Goal: Information Seeking & Learning: Check status

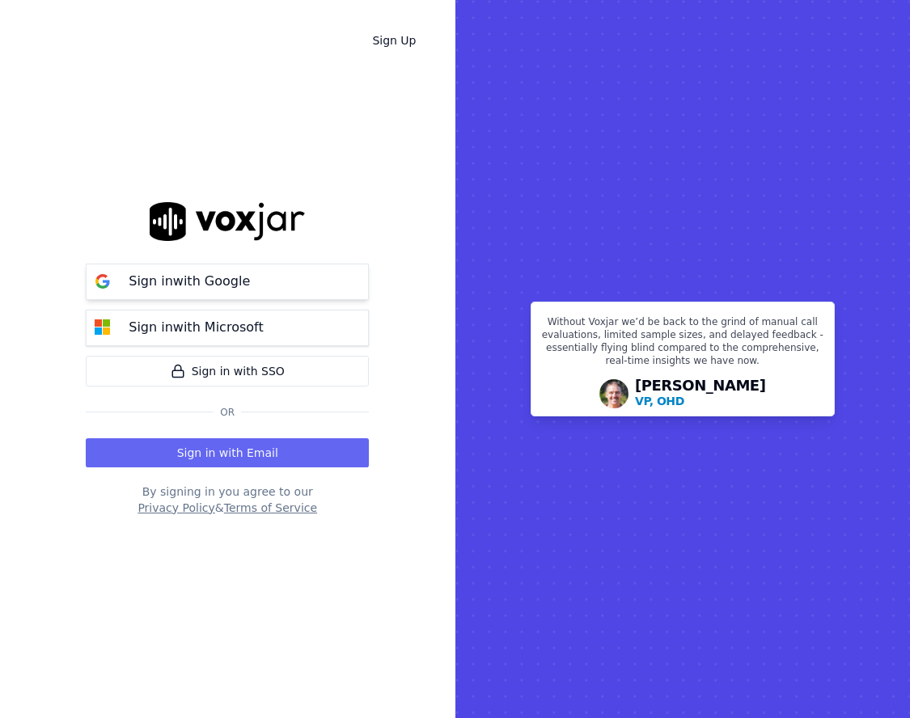
click at [285, 294] on button "Sign in with Google" at bounding box center [227, 282] width 283 height 36
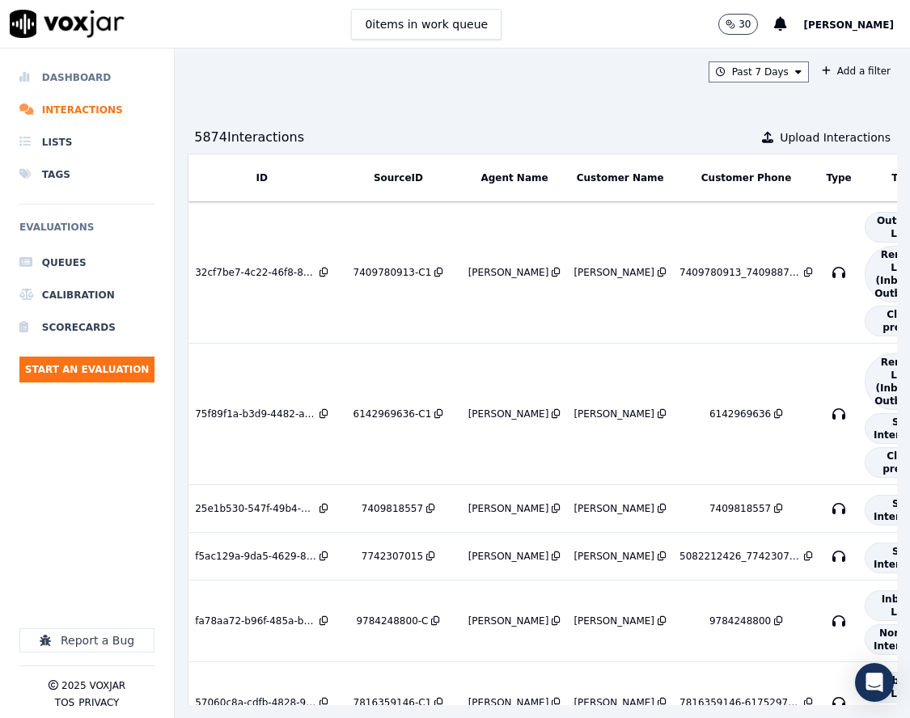
click at [104, 80] on li "Dashboard" at bounding box center [86, 77] width 135 height 32
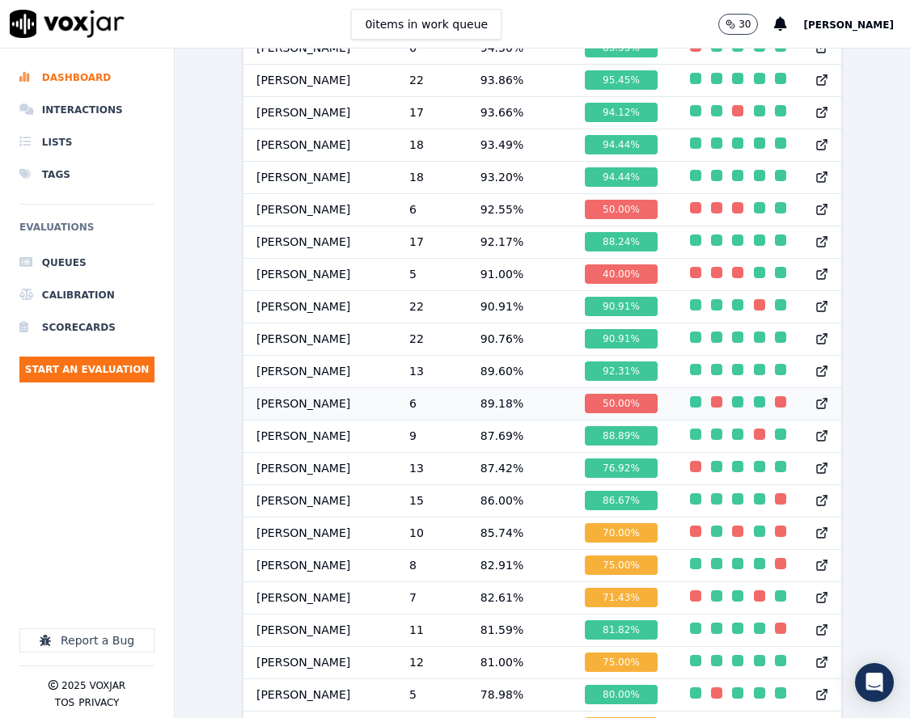
scroll to position [1295, 0]
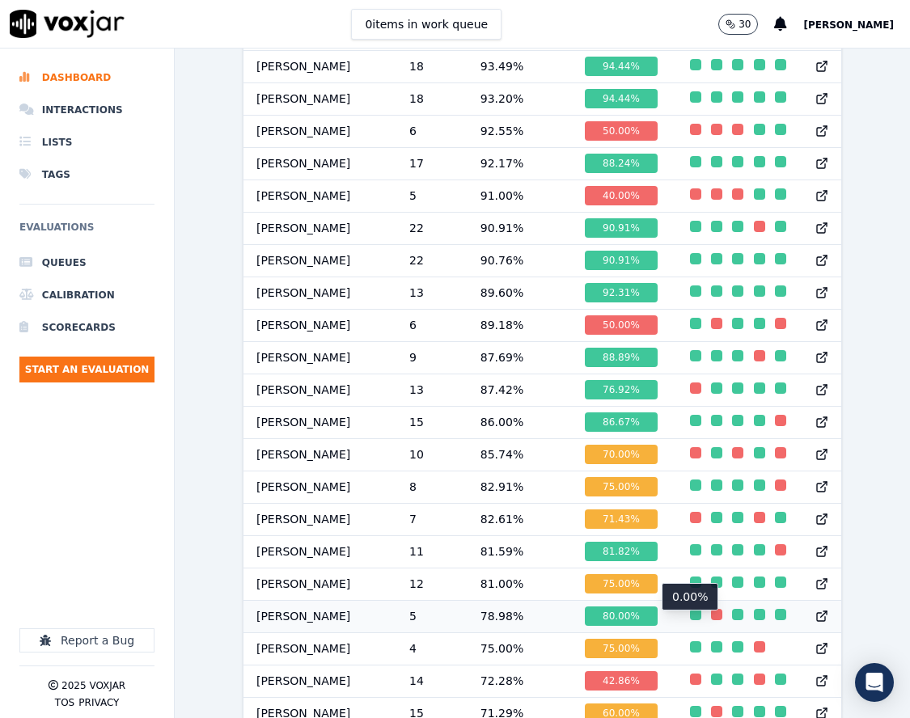
click at [711, 621] on div "button" at bounding box center [716, 614] width 11 height 11
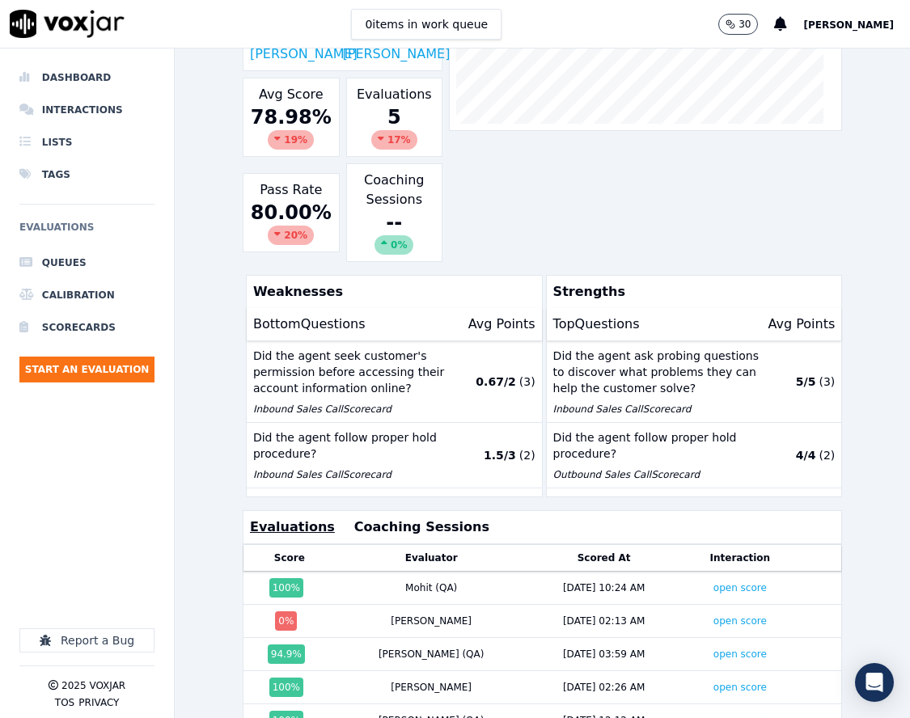
scroll to position [324, 0]
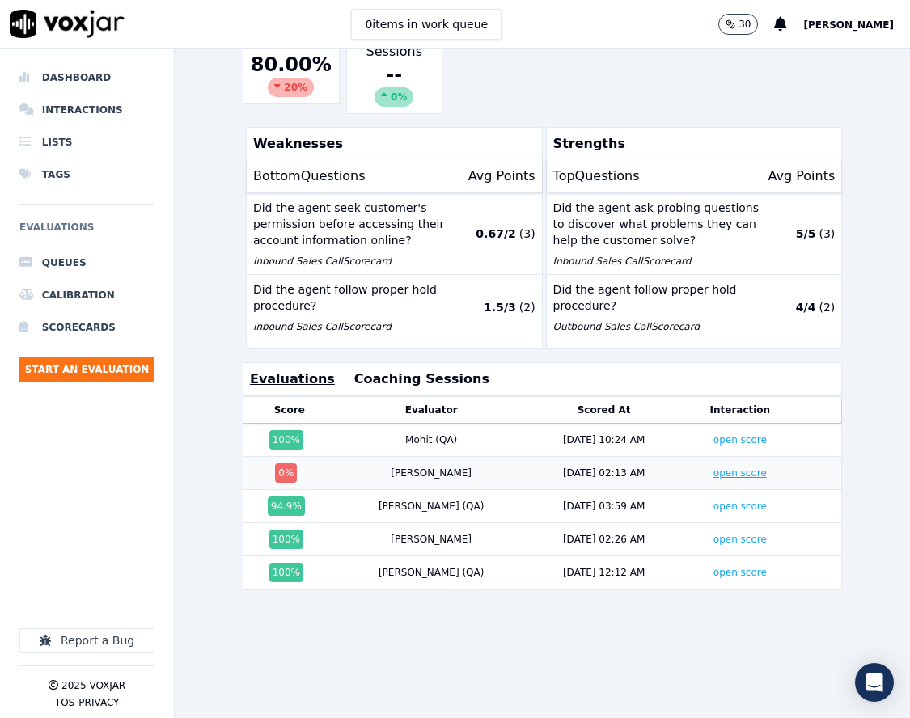
click at [714, 479] on link "open score" at bounding box center [740, 473] width 53 height 11
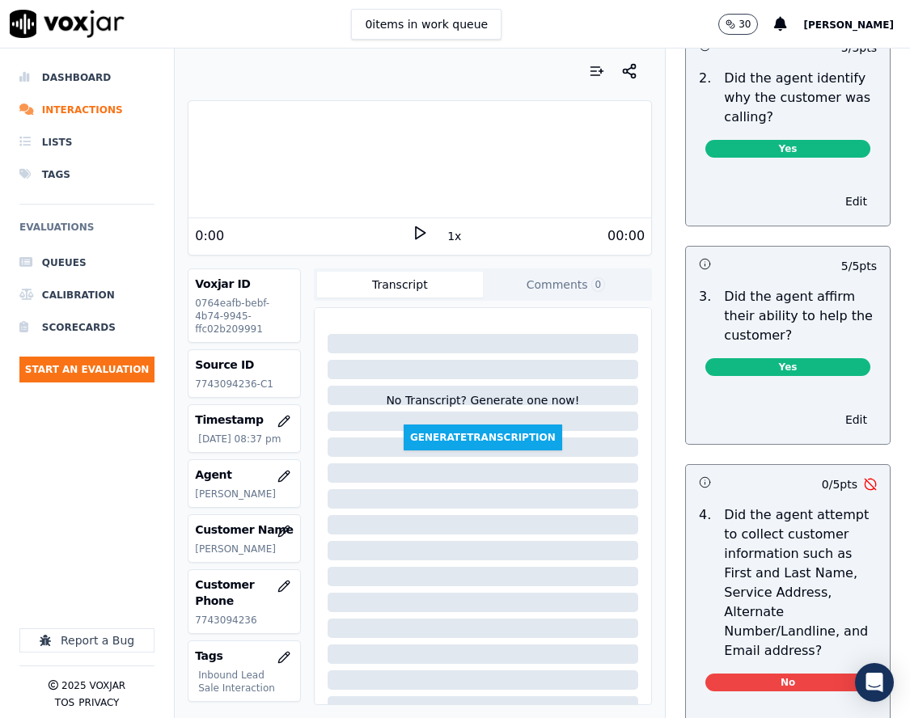
scroll to position [728, 0]
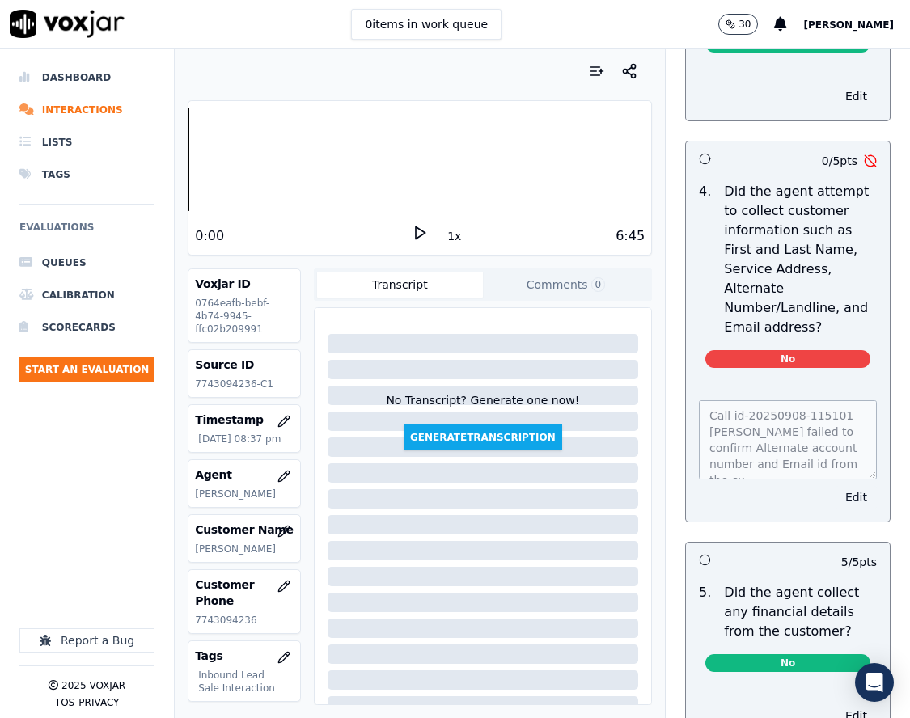
click at [831, 501] on div "Call id-20250908-115101 Stark failed to confirm Alternate account number and Em…" at bounding box center [788, 451] width 204 height 141
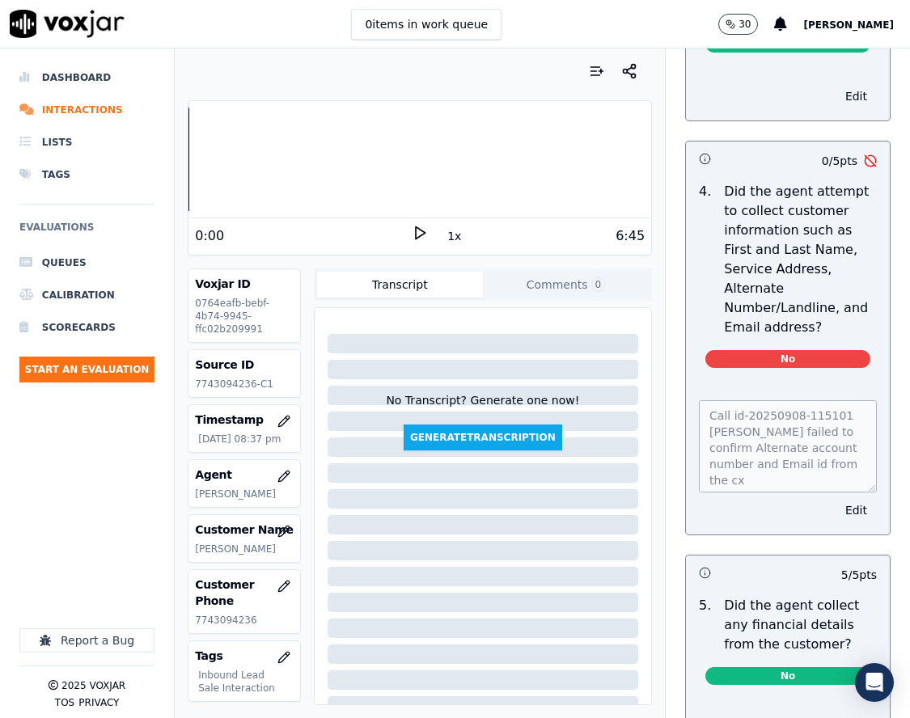
click at [841, 496] on div "Call id-20250908-115101 Stark failed to confirm Alternate account number and Em…" at bounding box center [788, 458] width 204 height 154
click at [232, 384] on p "7743094236-C1" at bounding box center [244, 384] width 98 height 13
copy p "7743094236"
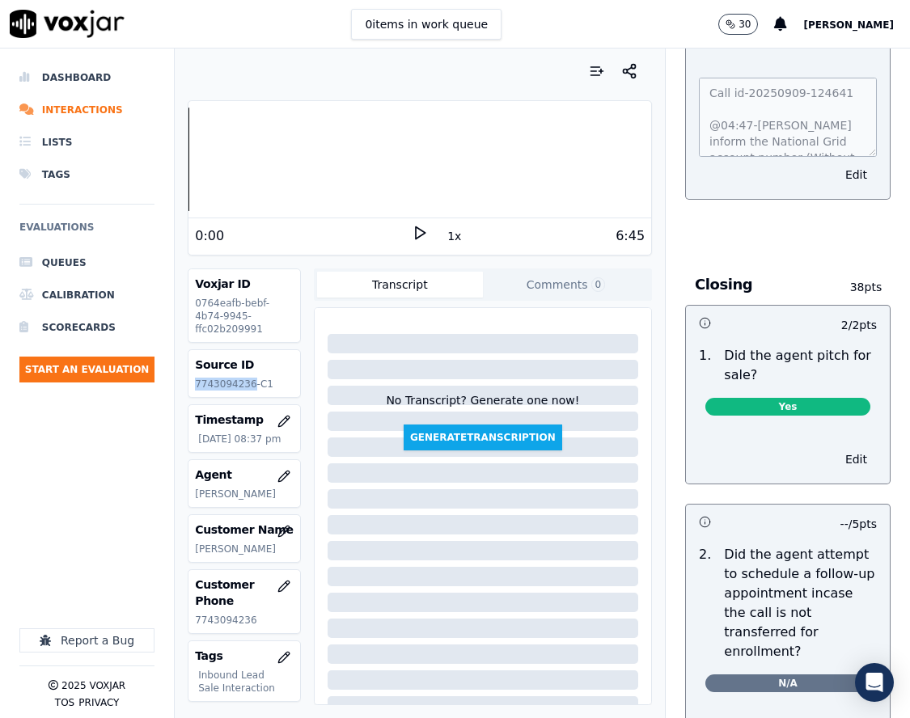
scroll to position [4045, 0]
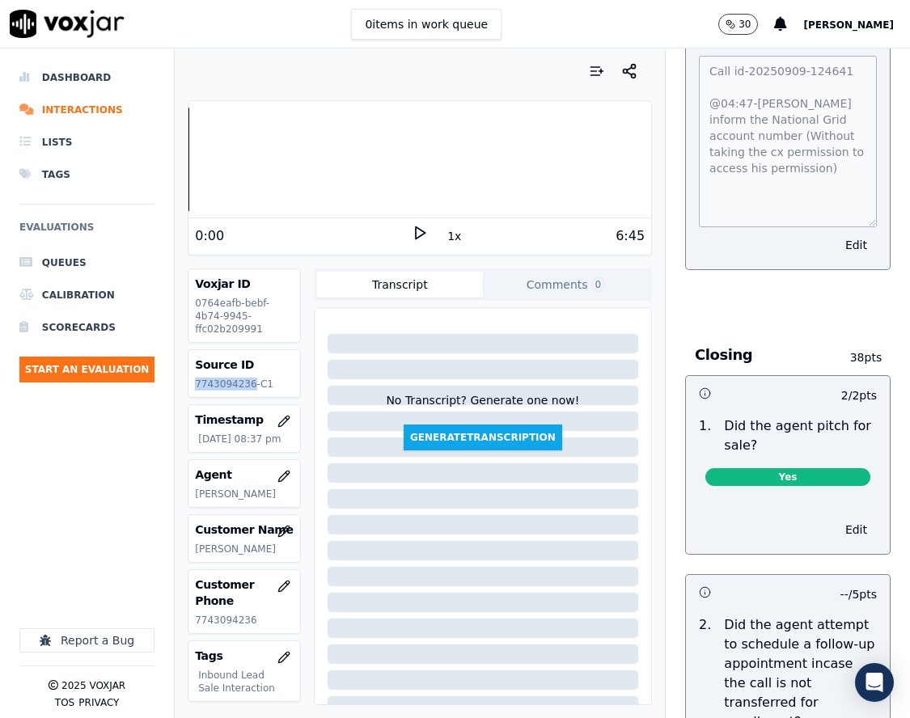
click at [843, 255] on div "Call id-20250909-124641 @04:47-Stark inform the National Grid account number (W…" at bounding box center [788, 152] width 204 height 233
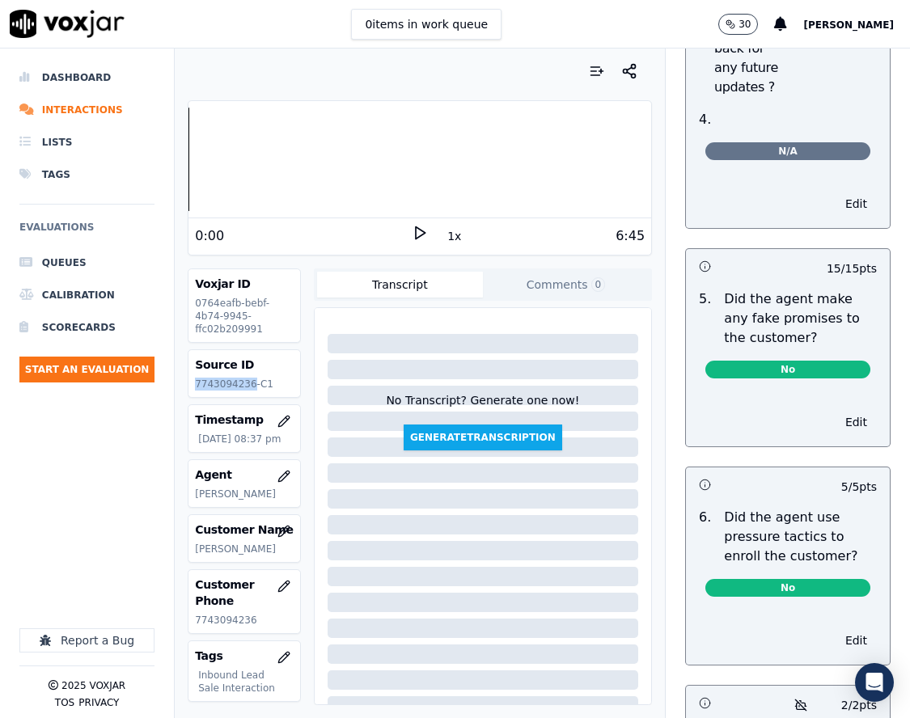
scroll to position [5124, 0]
